Goal: Check status: Check status

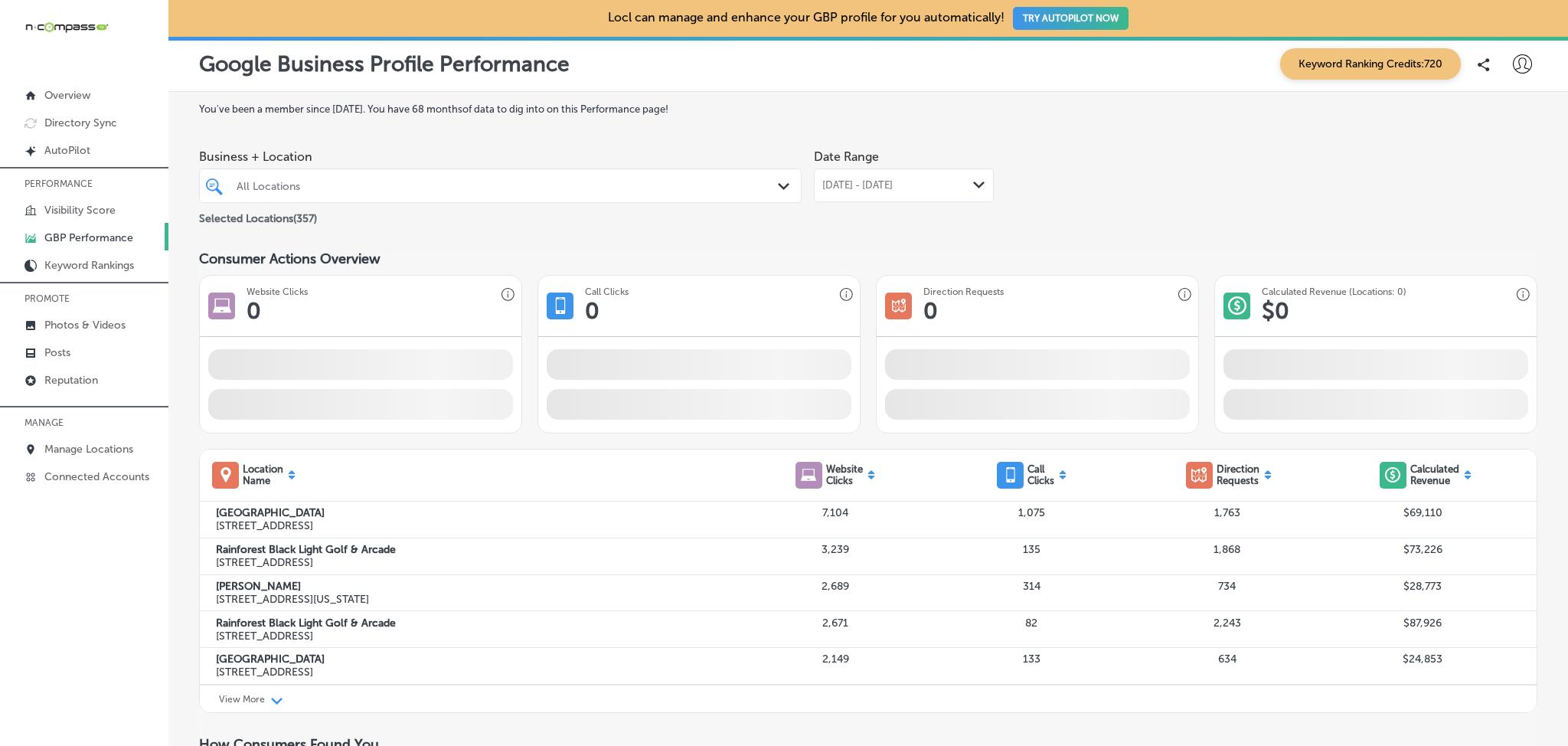
click at [448, 176] on div at bounding box center [473, 186] width 477 height 21
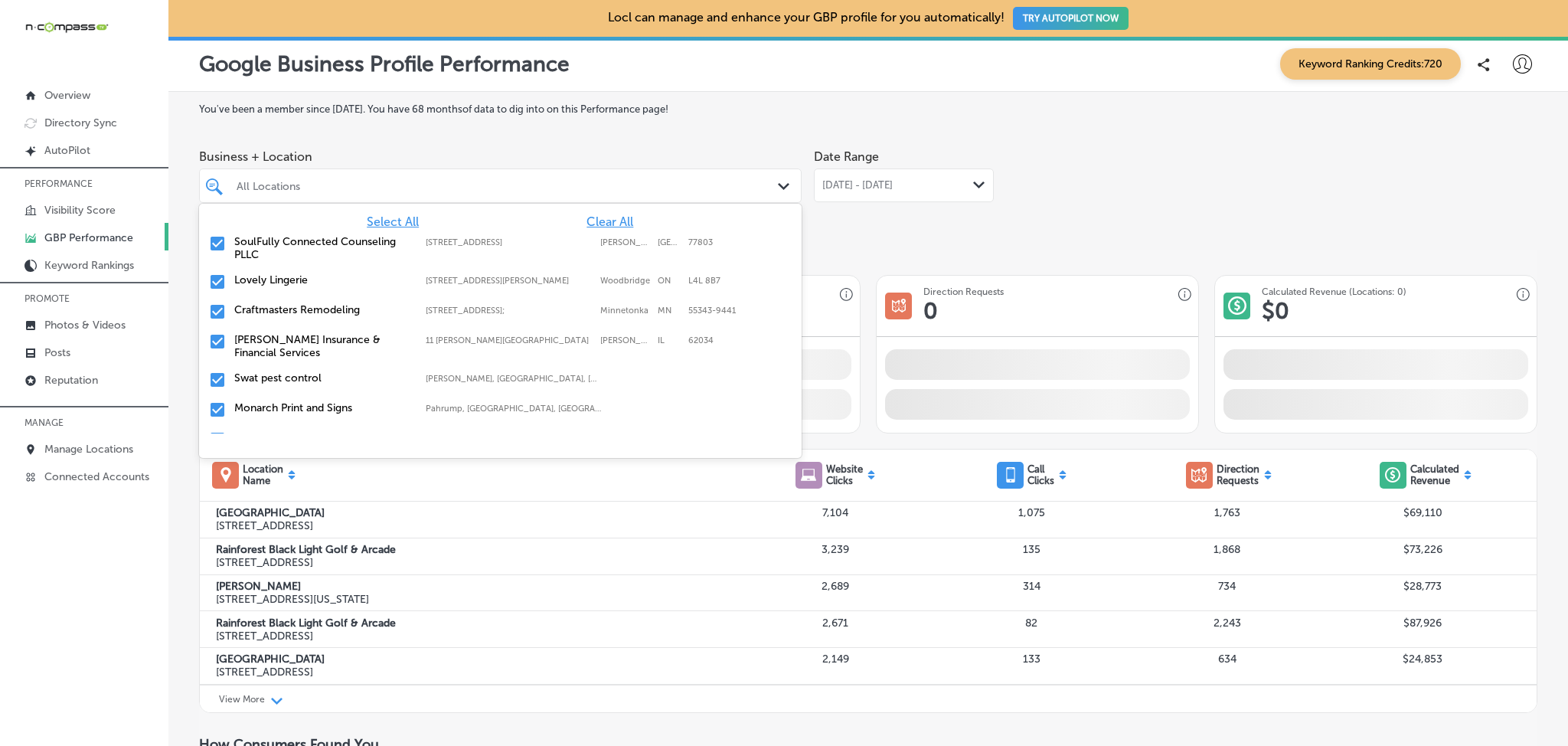
click at [586, 227] on span "Clear All" at bounding box center [610, 221] width 46 height 15
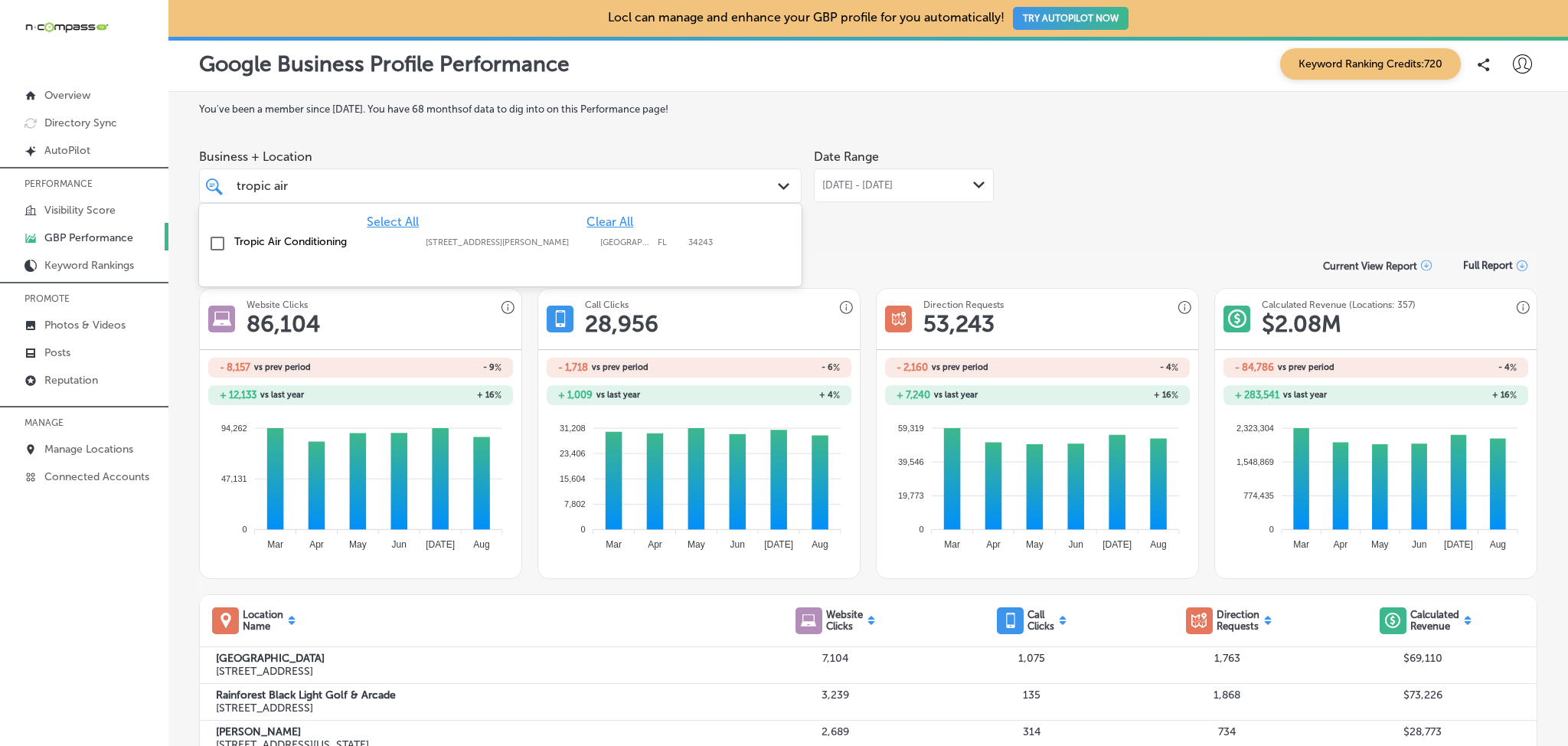
click at [345, 242] on label "Tropic Air Conditioning" at bounding box center [321, 241] width 176 height 13
type input "tropic air"
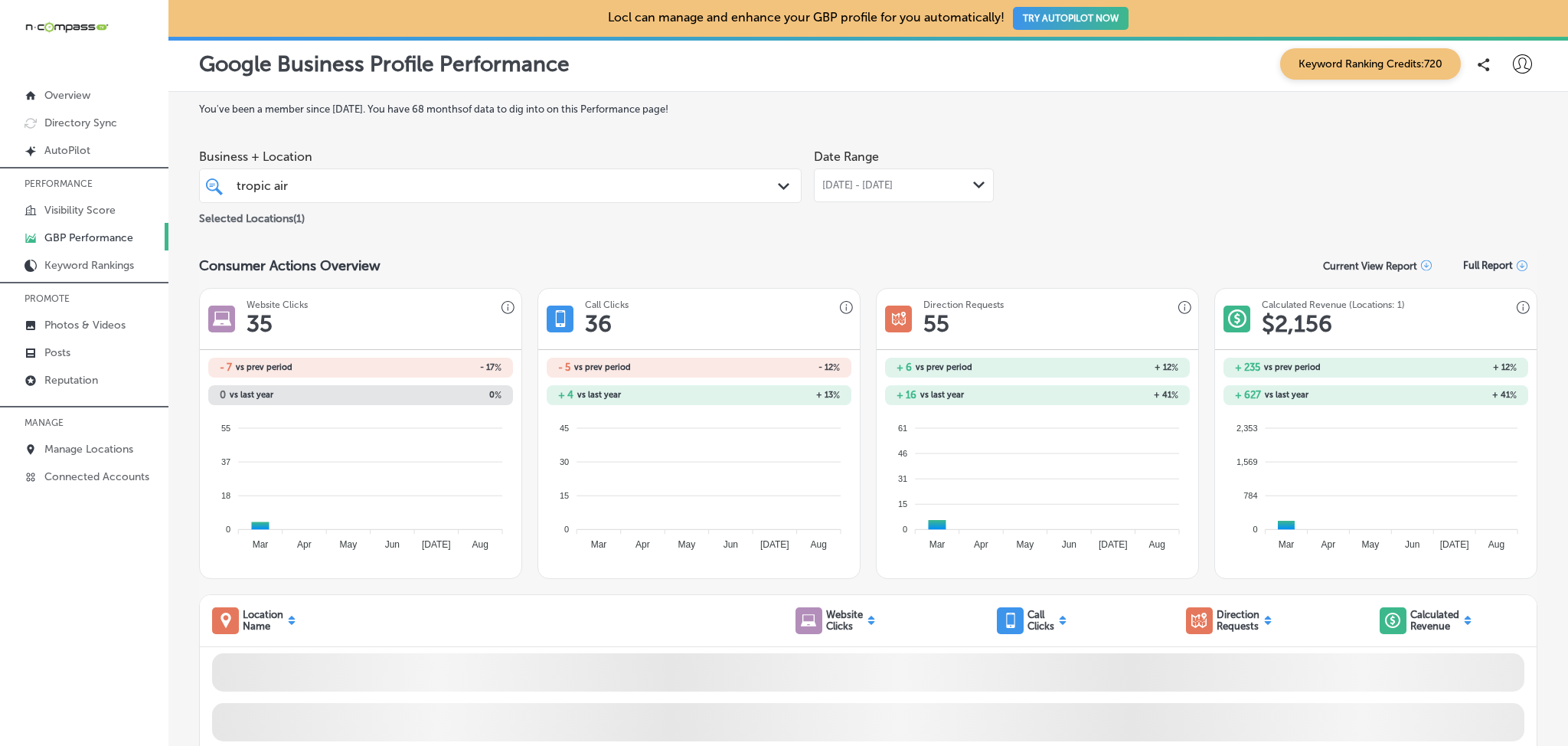
click at [893, 190] on span "[DATE] - [DATE]" at bounding box center [857, 185] width 70 height 12
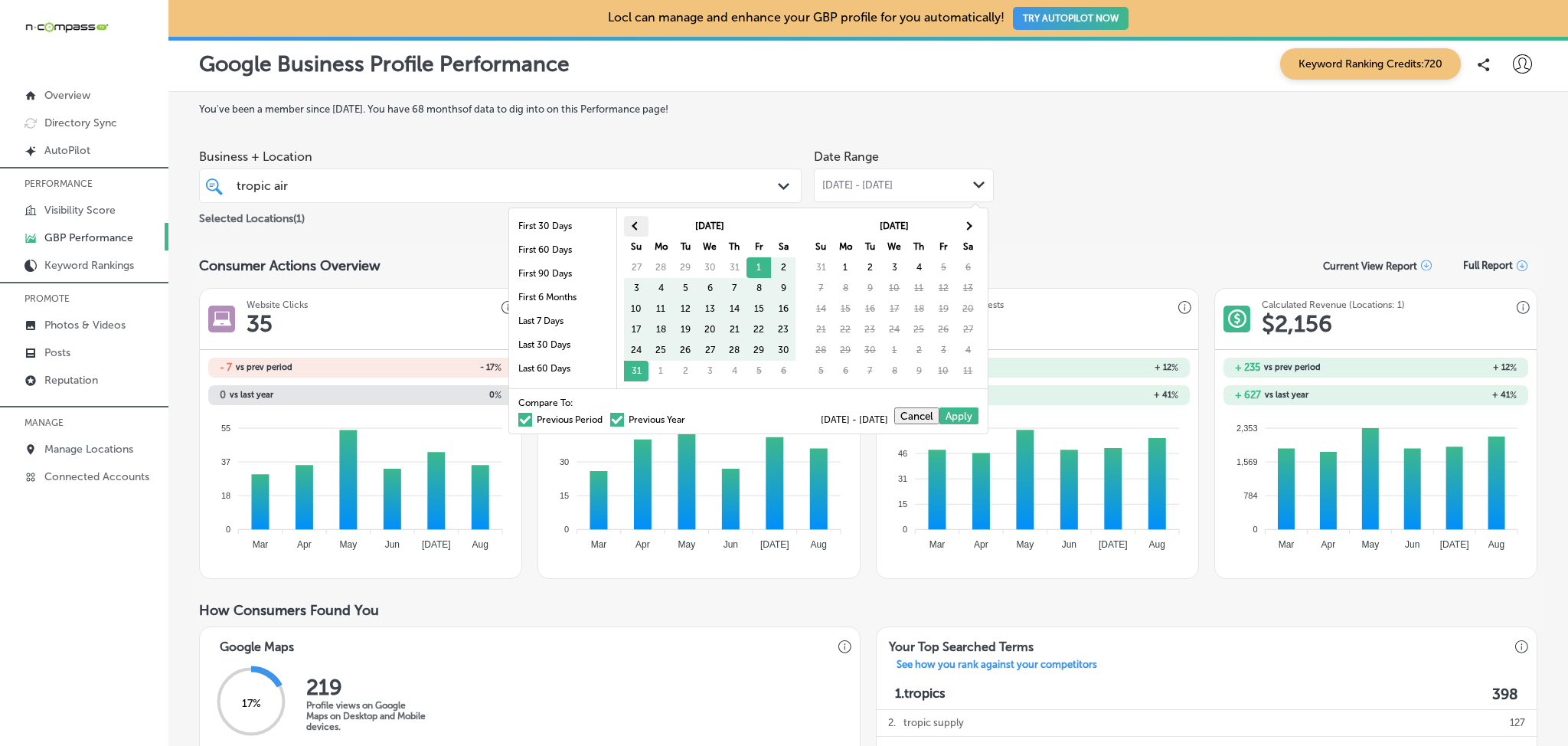
click at [639, 226] on span at bounding box center [637, 226] width 9 height 9
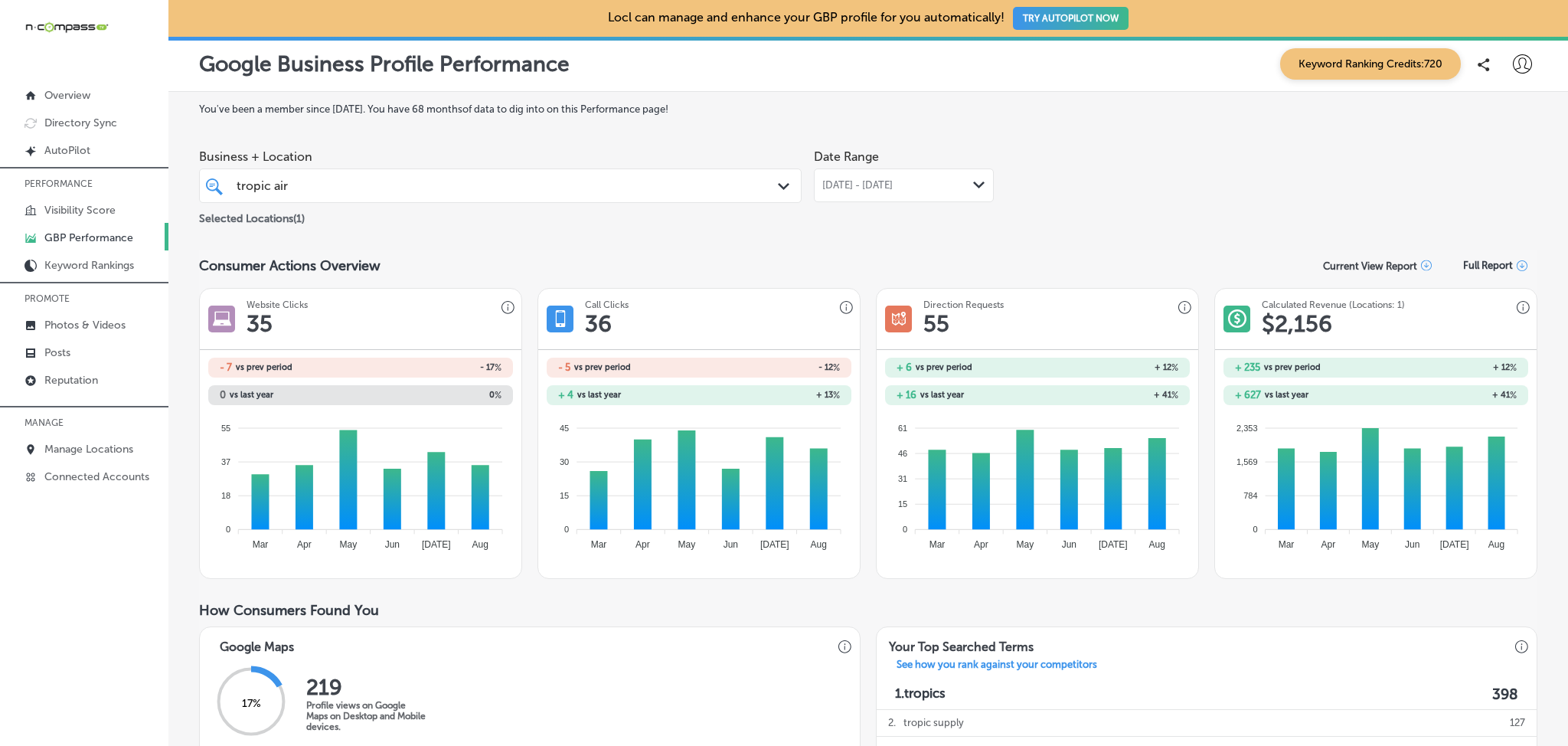
click at [1071, 212] on div "Business + Location tropic air tropic air Path Created with Sketch. Selected Lo…" at bounding box center [868, 184] width 1338 height 86
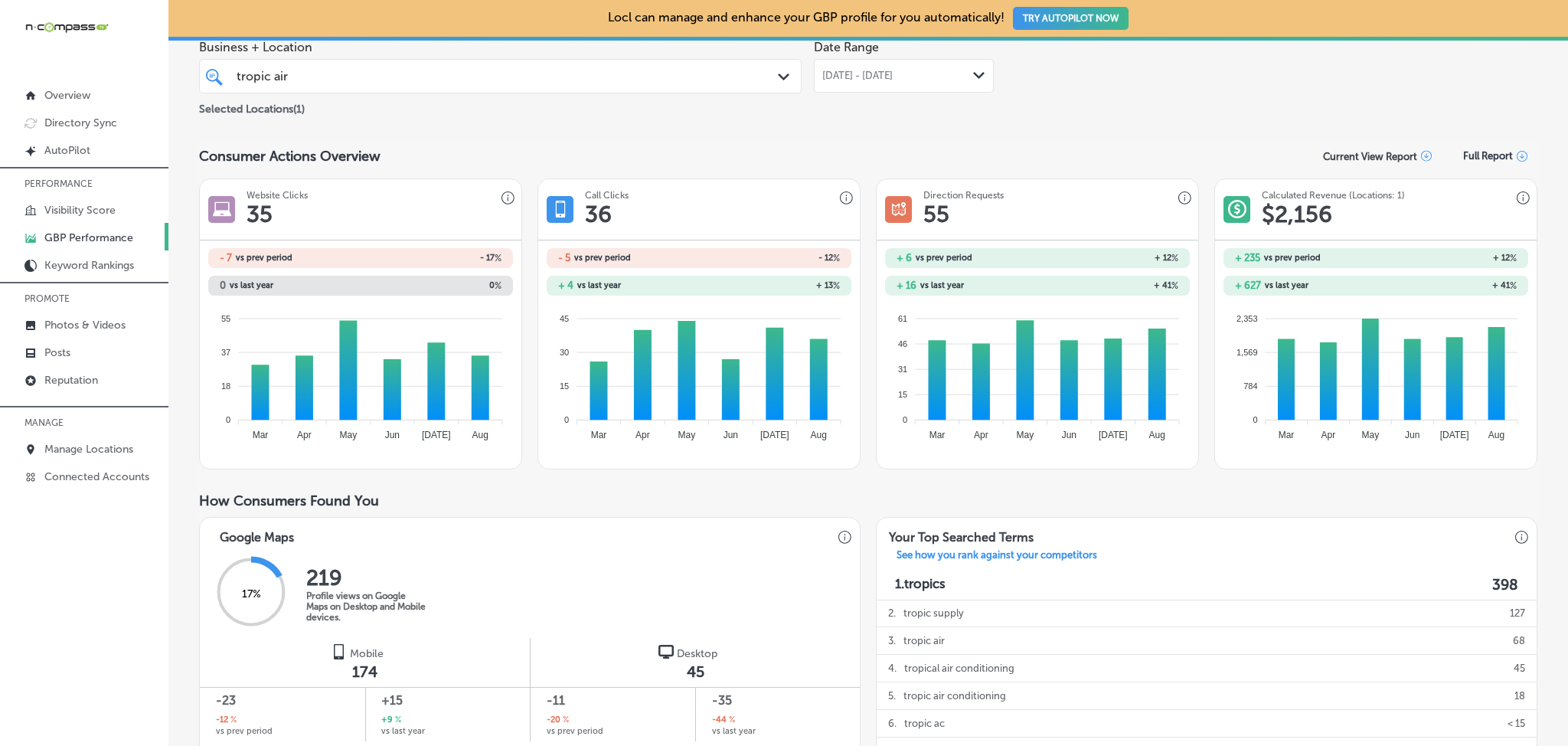
scroll to position [27, 0]
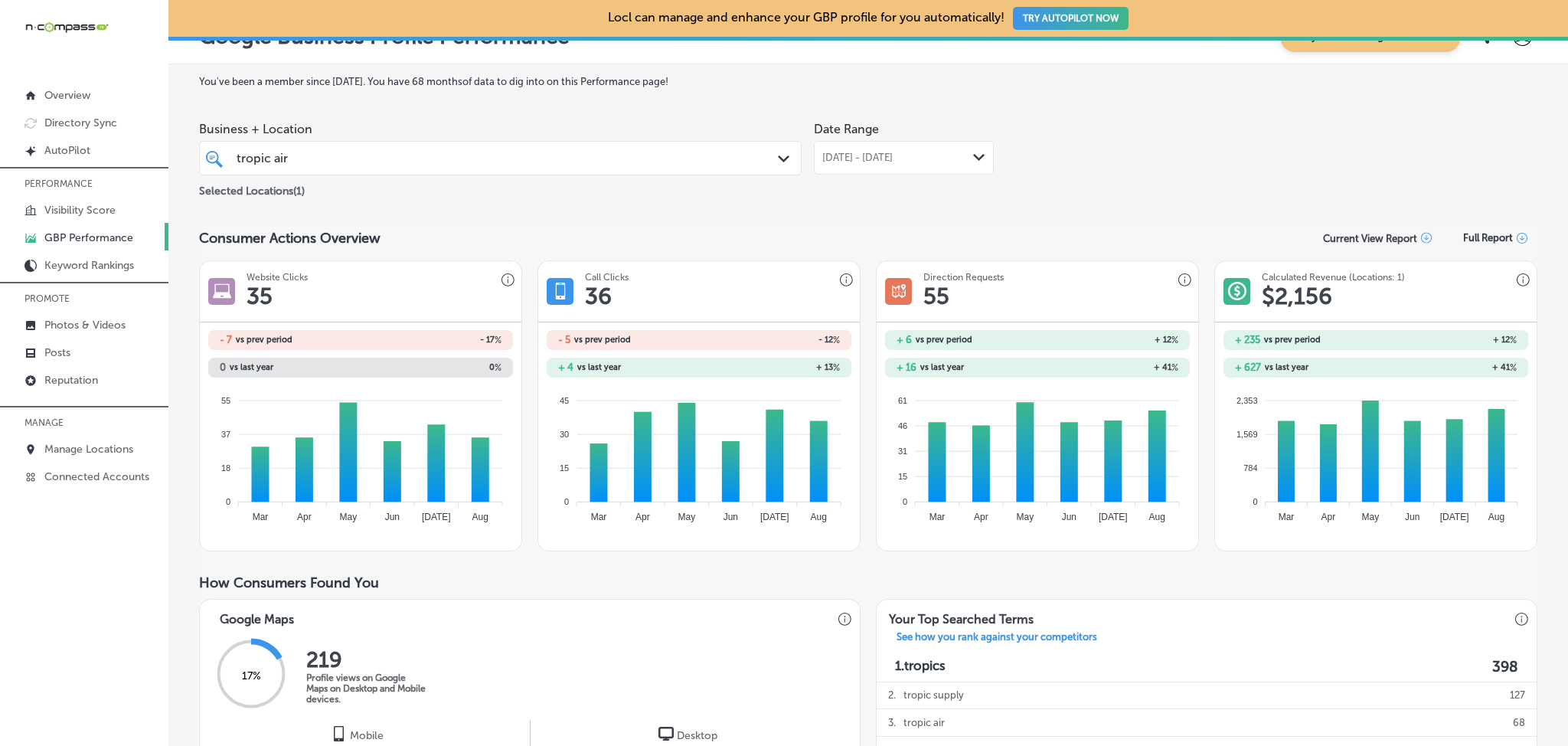
click at [846, 159] on span "[DATE] - [DATE]" at bounding box center [857, 158] width 70 height 12
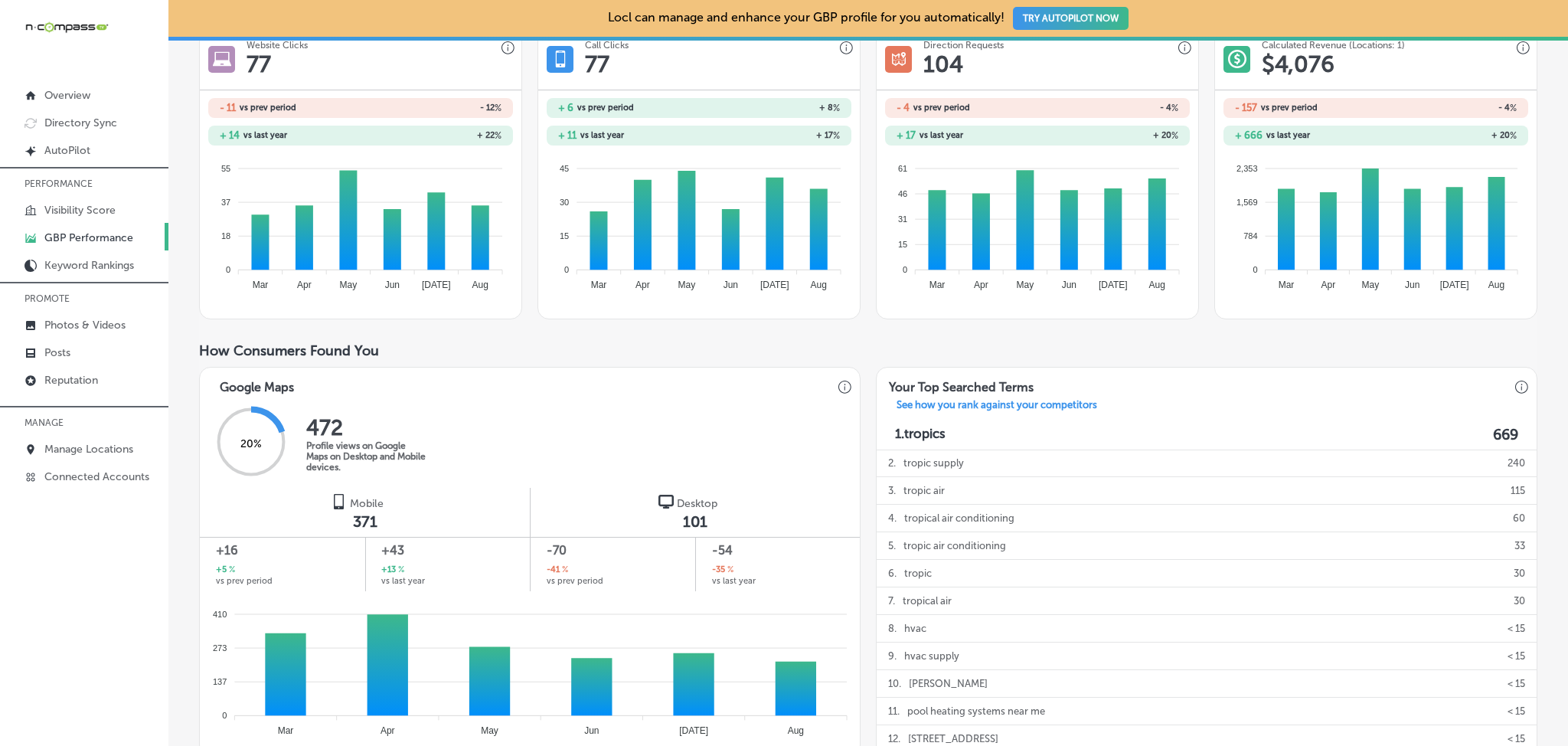
scroll to position [0, 0]
